Goal: Task Accomplishment & Management: Use online tool/utility

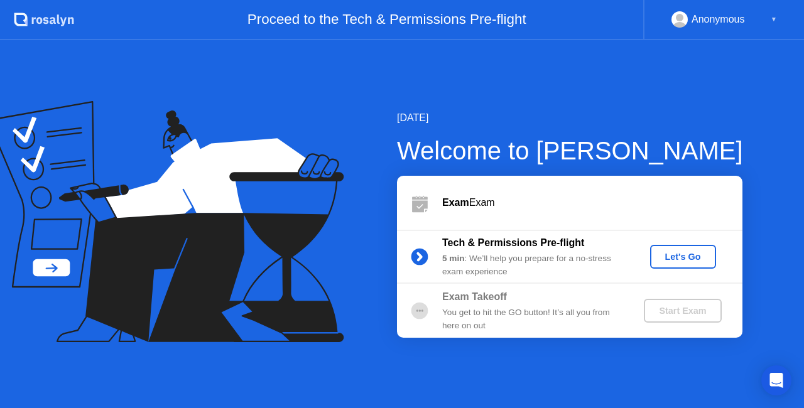
click at [681, 258] on div "Let's Go" at bounding box center [683, 257] width 56 height 10
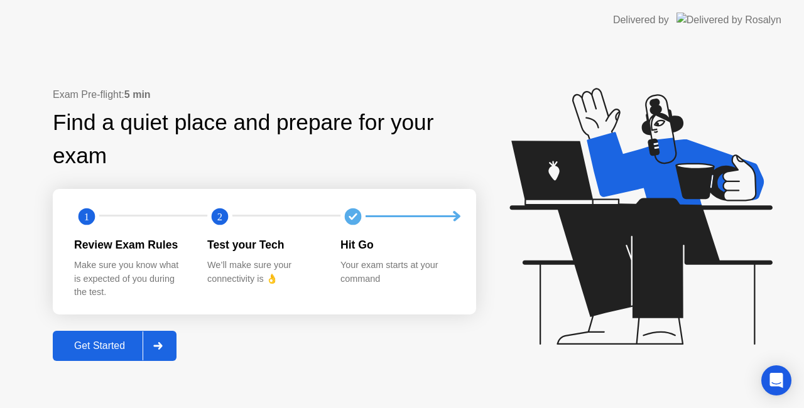
click at [118, 342] on div "Get Started" at bounding box center [100, 346] width 86 height 11
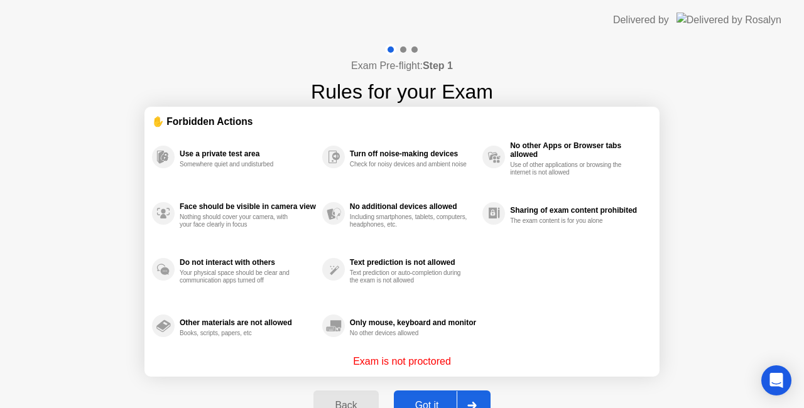
click at [418, 393] on button "Got it" at bounding box center [442, 406] width 97 height 30
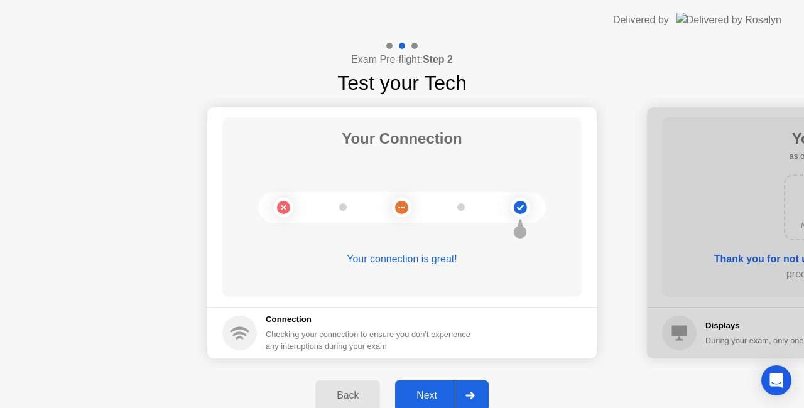
click at [424, 390] on div "Next" at bounding box center [427, 395] width 56 height 11
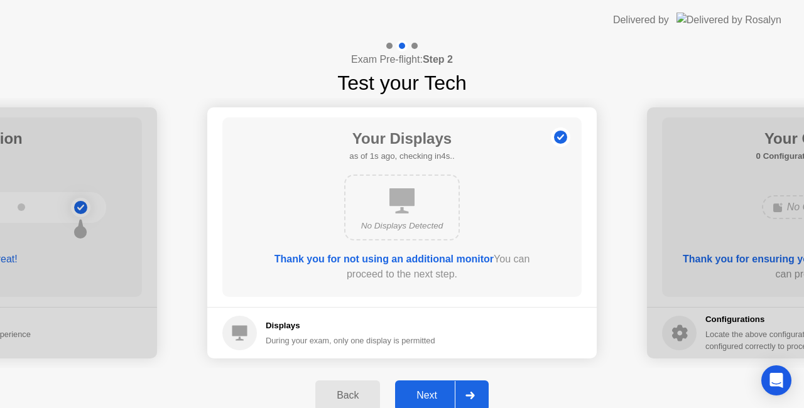
click at [424, 390] on div "Next" at bounding box center [427, 395] width 56 height 11
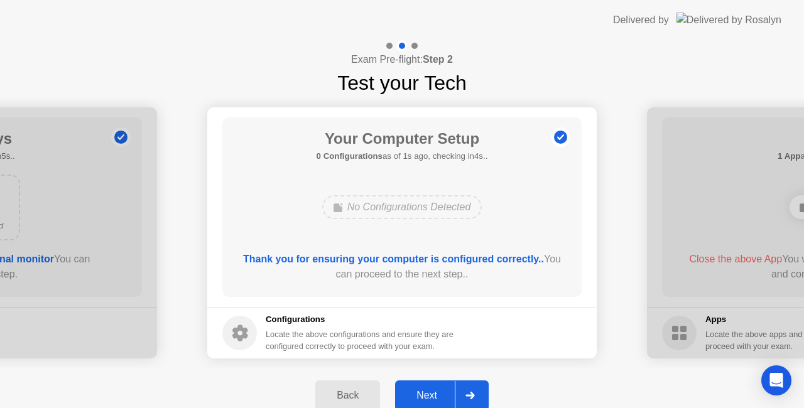
click at [425, 390] on div "Next" at bounding box center [427, 395] width 56 height 11
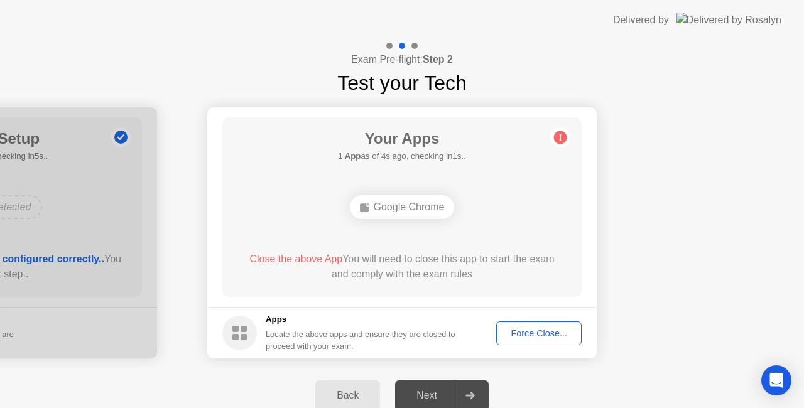
click at [503, 206] on div "Google Chrome" at bounding box center [402, 207] width 288 height 34
click at [540, 332] on div "Force Close..." at bounding box center [539, 334] width 77 height 10
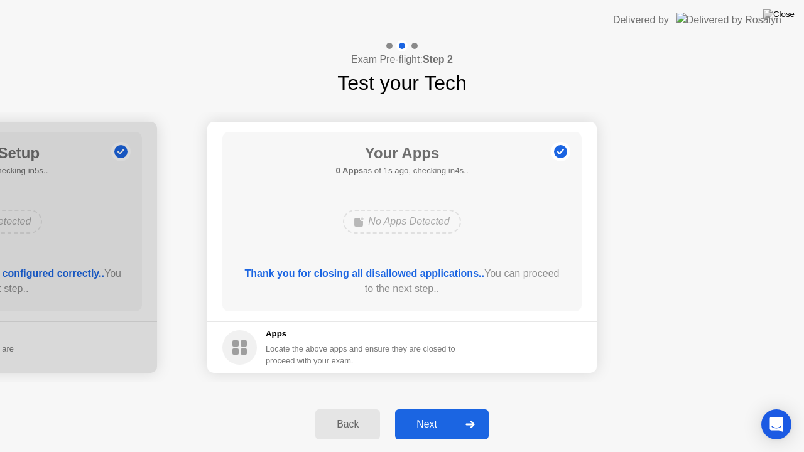
click at [432, 408] on div "Next" at bounding box center [427, 424] width 56 height 11
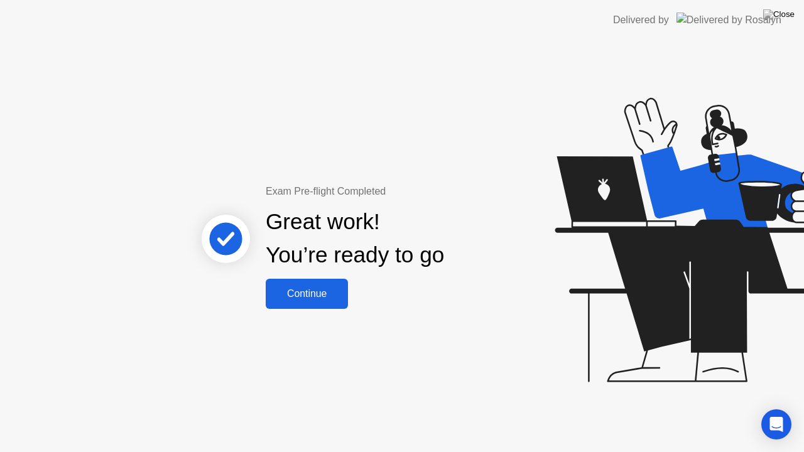
click at [323, 288] on div "Continue" at bounding box center [307, 293] width 75 height 11
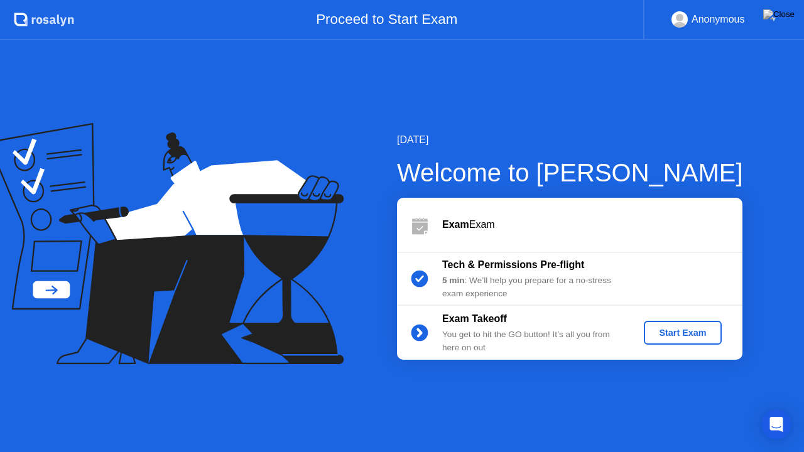
click at [674, 332] on div "Start Exam" at bounding box center [682, 333] width 67 height 10
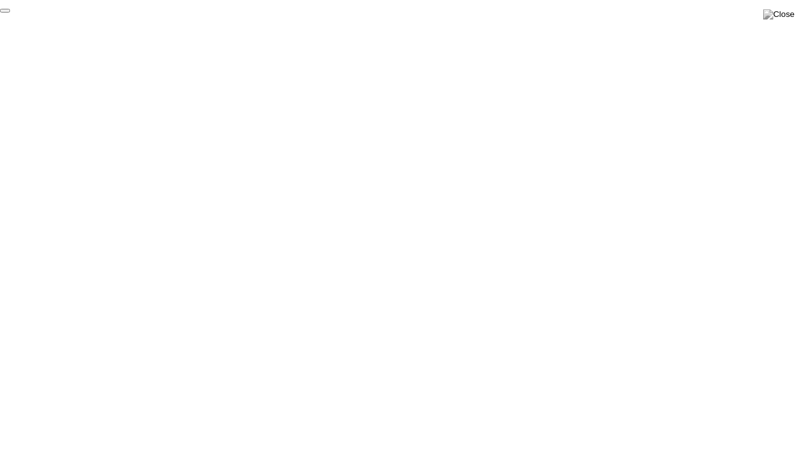
click div "End Proctoring Session"
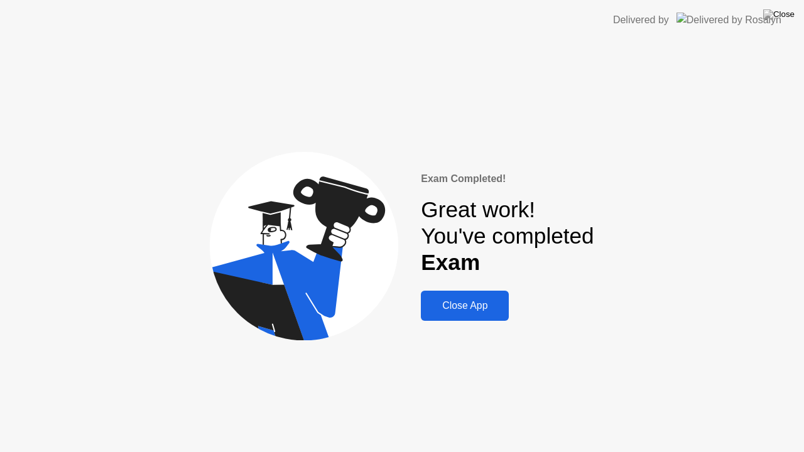
click at [455, 320] on button "Close App" at bounding box center [465, 306] width 88 height 30
